Goal: Information Seeking & Learning: Learn about a topic

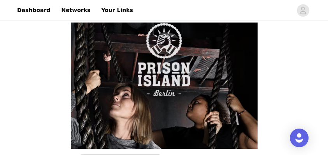
scroll to position [103, 0]
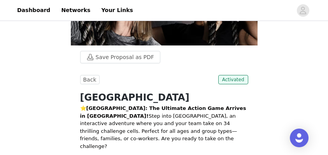
click at [85, 97] on h1 "[GEOGRAPHIC_DATA]" at bounding box center [164, 98] width 168 height 14
drag, startPoint x: 85, startPoint y: 97, endPoint x: 115, endPoint y: 95, distance: 30.8
click at [115, 95] on h1 "[GEOGRAPHIC_DATA]" at bounding box center [164, 98] width 168 height 14
copy h1 "[GEOGRAPHIC_DATA]"
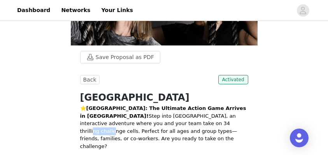
copy p "challenge"
drag, startPoint x: 177, startPoint y: 125, endPoint x: 197, endPoint y: 125, distance: 19.4
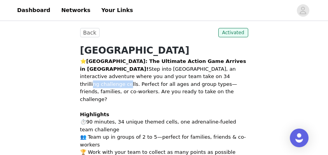
scroll to position [148, 0]
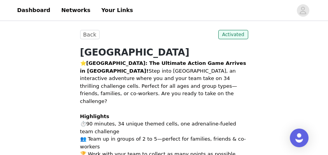
click at [89, 117] on p "⭐ [GEOGRAPHIC_DATA]: The Ultimate Action Game Arrives in [GEOGRAPHIC_DATA]! Ste…" at bounding box center [164, 119] width 168 height 121
drag, startPoint x: 89, startPoint y: 117, endPoint x: 100, endPoint y: 117, distance: 11.3
click at [100, 117] on p "⭐ [GEOGRAPHIC_DATA]: The Ultimate Action Game Arrives in [GEOGRAPHIC_DATA]! Ste…" at bounding box center [164, 119] width 168 height 121
copy p "90 minutes"
click at [88, 55] on h1 "[GEOGRAPHIC_DATA]" at bounding box center [164, 52] width 168 height 14
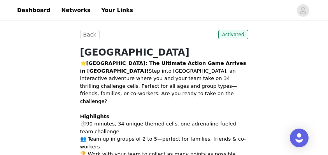
drag, startPoint x: 88, startPoint y: 55, endPoint x: 111, endPoint y: 56, distance: 22.5
click at [112, 56] on h1 "[GEOGRAPHIC_DATA]" at bounding box center [164, 52] width 168 height 14
copy h1 "[GEOGRAPHIC_DATA]"
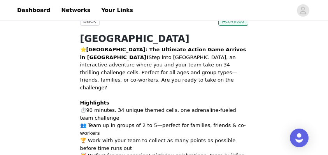
scroll to position [162, 0]
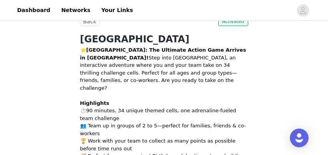
click at [153, 38] on h1 "[GEOGRAPHIC_DATA]" at bounding box center [164, 39] width 168 height 14
copy h1 "[GEOGRAPHIC_DATA]"
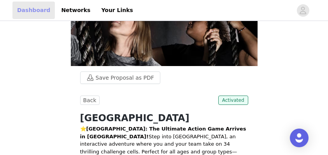
scroll to position [59, 0]
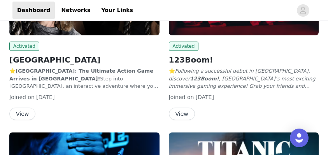
scroll to position [146, 0]
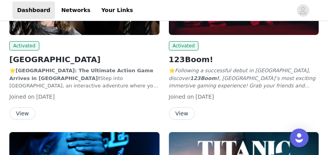
click at [27, 113] on button "View" at bounding box center [22, 113] width 26 height 12
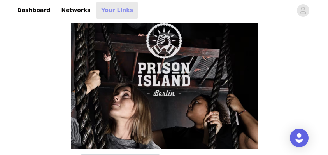
click at [115, 8] on link "Your Links" at bounding box center [116, 10] width 41 height 17
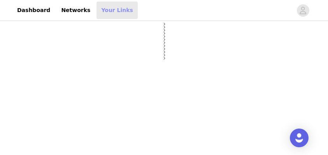
select select "12"
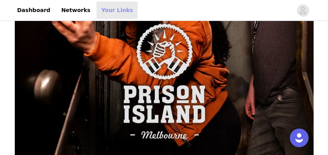
scroll to position [37, 0]
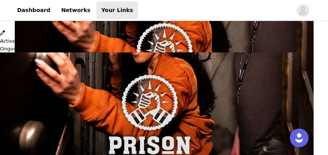
scroll to position [214, 0]
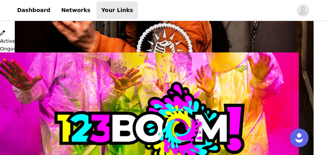
scroll to position [189, 0]
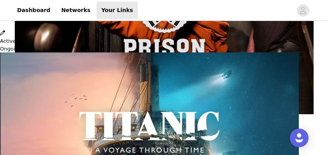
scroll to position [194, 0]
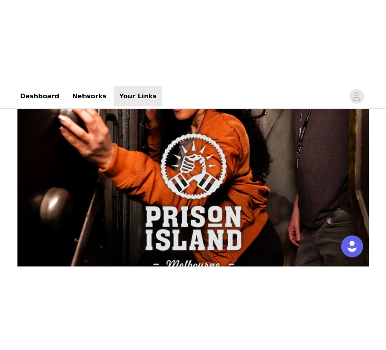
scroll to position [0, 0]
